Goal: Transaction & Acquisition: Book appointment/travel/reservation

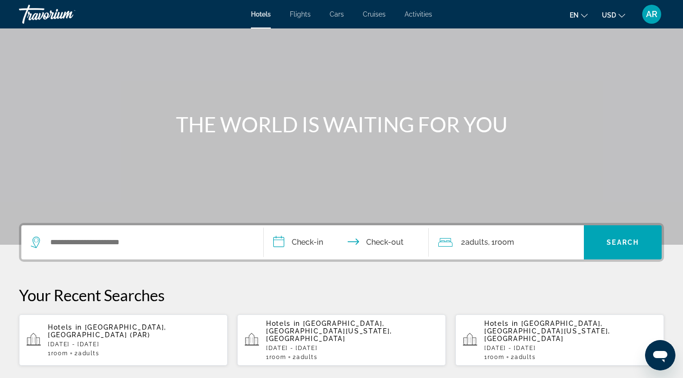
scroll to position [48, 0]
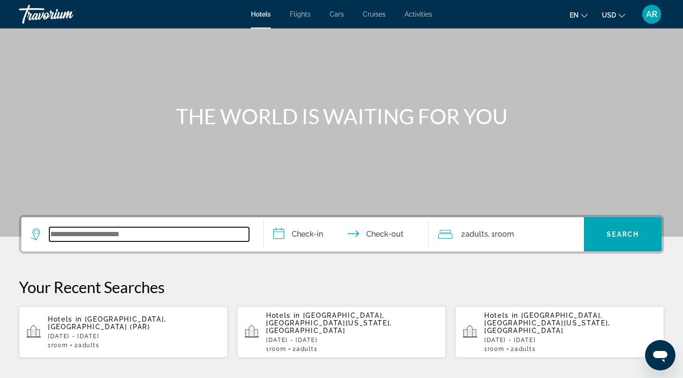
click at [150, 233] on input "Search widget" at bounding box center [149, 234] width 200 height 14
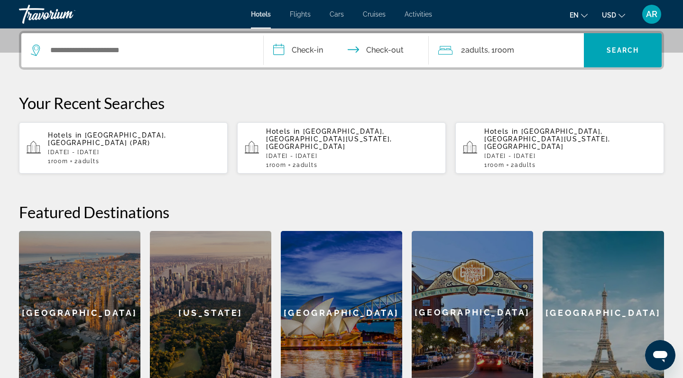
click at [184, 157] on app-hotels-recent-search "Hotels in [GEOGRAPHIC_DATA], [GEOGRAPHIC_DATA] (PAR) [DATE] - [DATE] 1 Room roo…" at bounding box center [123, 147] width 209 height 51
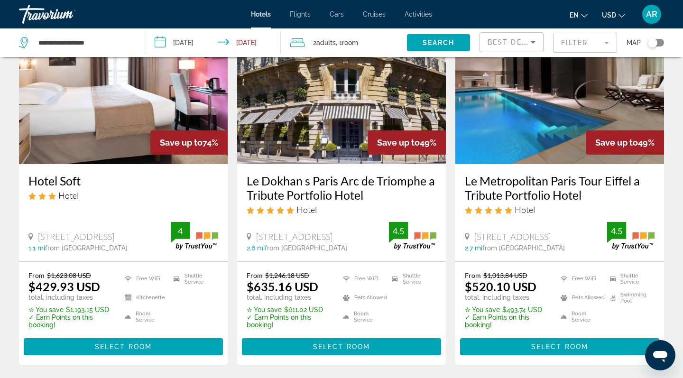
scroll to position [81, 0]
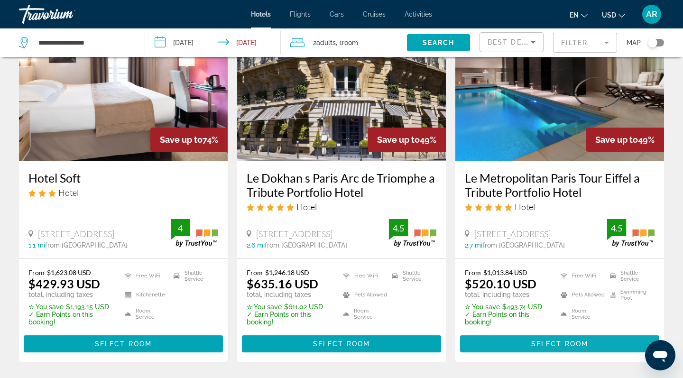
click at [522, 341] on span "Main content" at bounding box center [559, 343] width 199 height 23
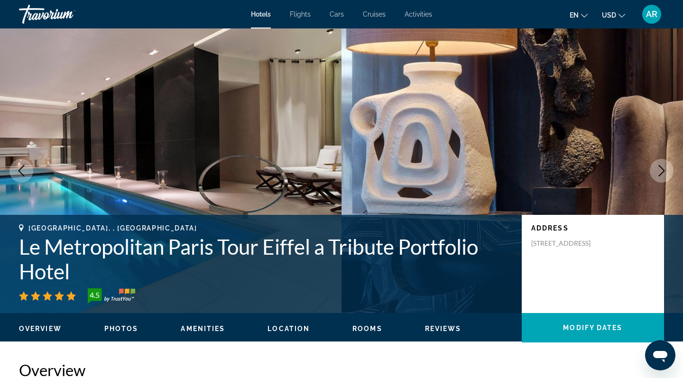
click at [618, 20] on button "USD USD ($) MXN (Mex$) CAD (Can$) GBP (£) EUR (€) AUD (A$) NZD (NZ$) CNY (CN¥)" at bounding box center [613, 15] width 23 height 14
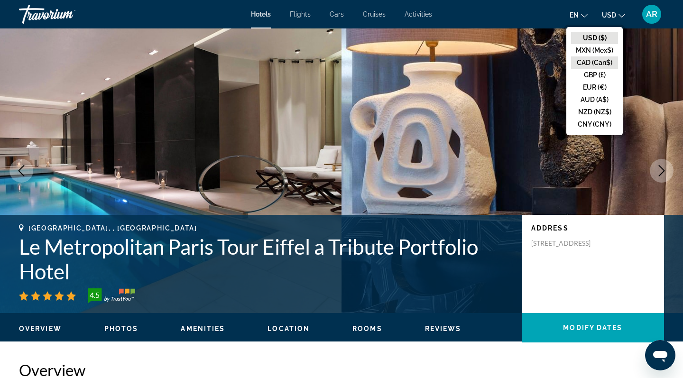
click at [599, 64] on button "CAD (Can$)" at bounding box center [594, 62] width 47 height 12
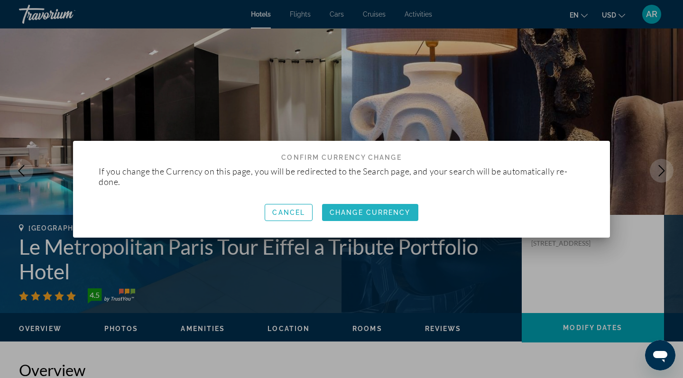
click at [387, 209] on span "Change Currency" at bounding box center [369, 213] width 81 height 8
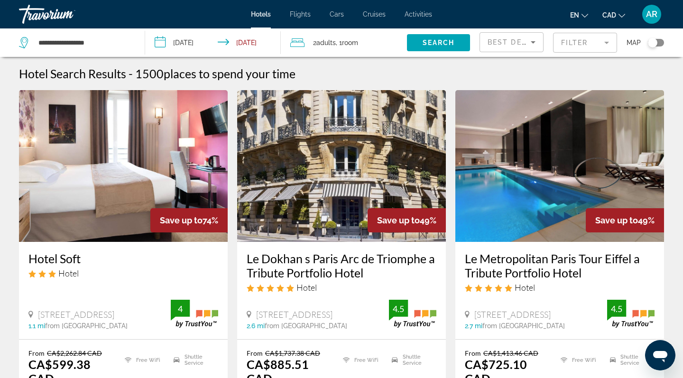
click at [259, 48] on input "**********" at bounding box center [214, 43] width 139 height 31
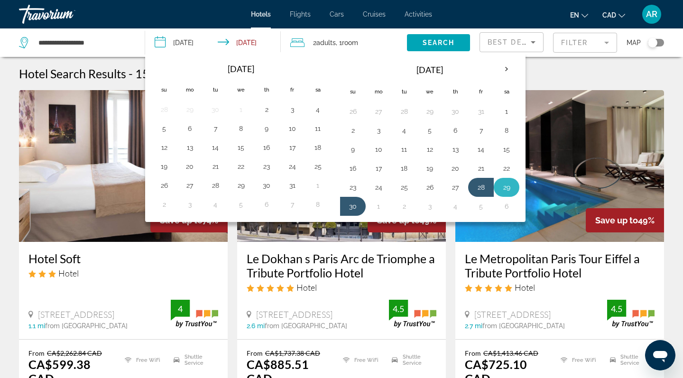
click at [504, 192] on button "29" at bounding box center [506, 187] width 15 height 13
click at [484, 184] on button "28" at bounding box center [480, 187] width 15 height 13
type input "**********"
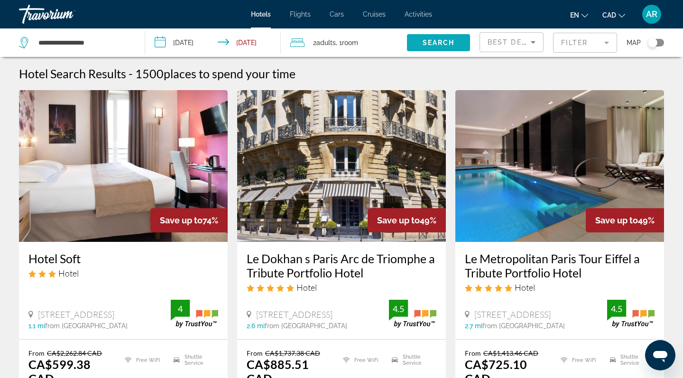
click at [438, 40] on span "Search" at bounding box center [438, 43] width 32 height 8
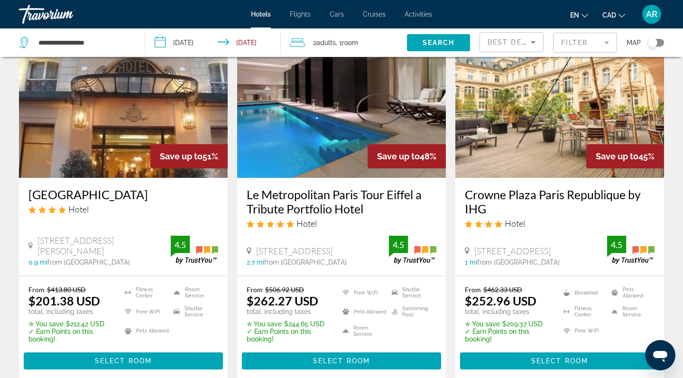
scroll to position [437, 0]
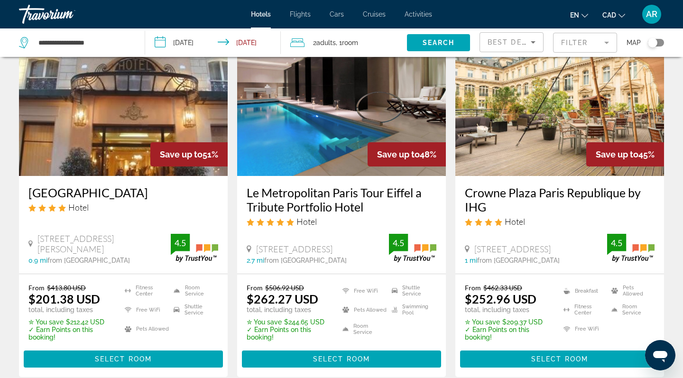
click at [613, 19] on button "CAD USD ($) MXN (Mex$) CAD (Can$) GBP (£) EUR (€) AUD (A$) NZD (NZ$) CNY (CN¥)" at bounding box center [613, 15] width 23 height 14
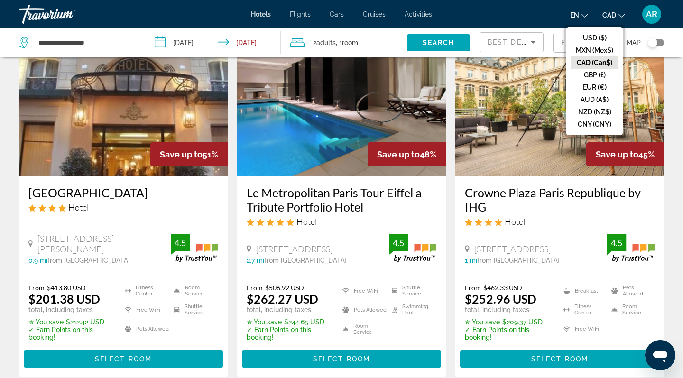
click at [595, 61] on button "CAD (Can$)" at bounding box center [594, 62] width 47 height 12
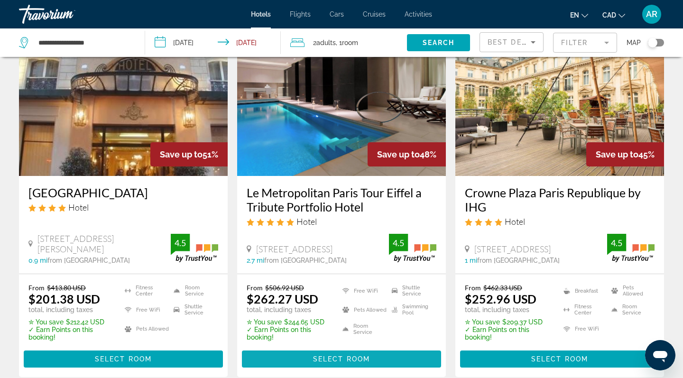
click at [336, 361] on span "Select Room" at bounding box center [341, 359] width 57 height 8
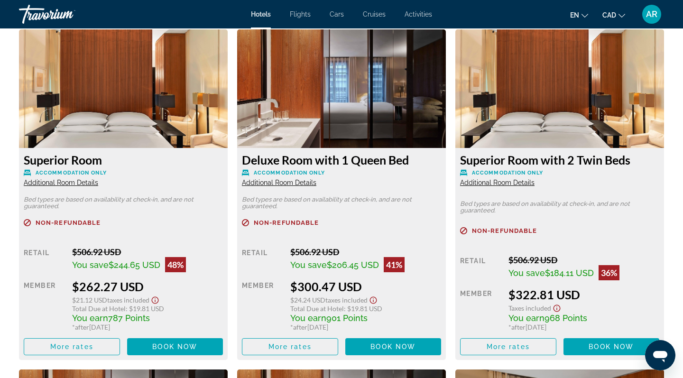
scroll to position [1314, 0]
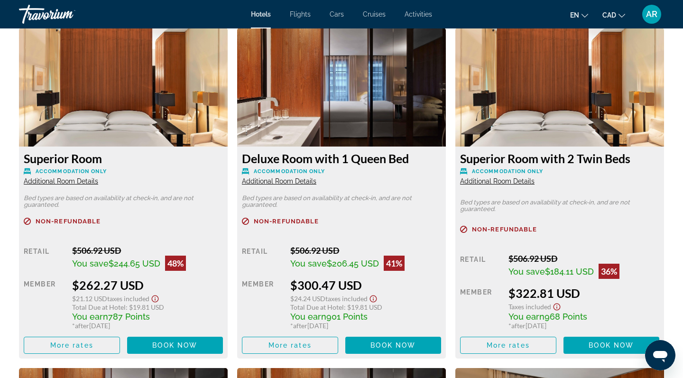
drag, startPoint x: 73, startPoint y: 286, endPoint x: 147, endPoint y: 283, distance: 74.1
click at [147, 283] on div "$262.27 USD" at bounding box center [147, 285] width 151 height 14
click at [60, 298] on div "Member" at bounding box center [44, 304] width 41 height 52
click at [156, 344] on span "Book now" at bounding box center [174, 345] width 45 height 8
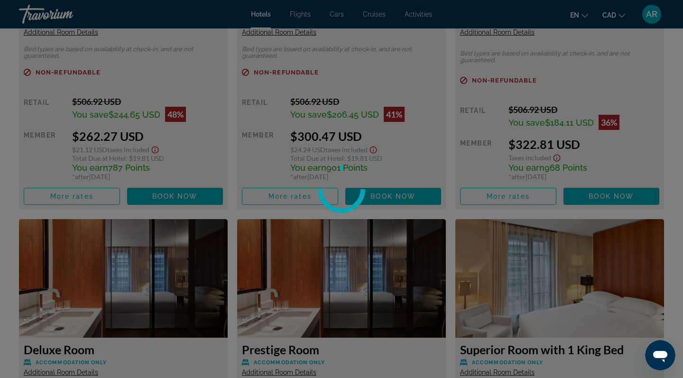
scroll to position [1464, 0]
